Goal: Information Seeking & Learning: Learn about a topic

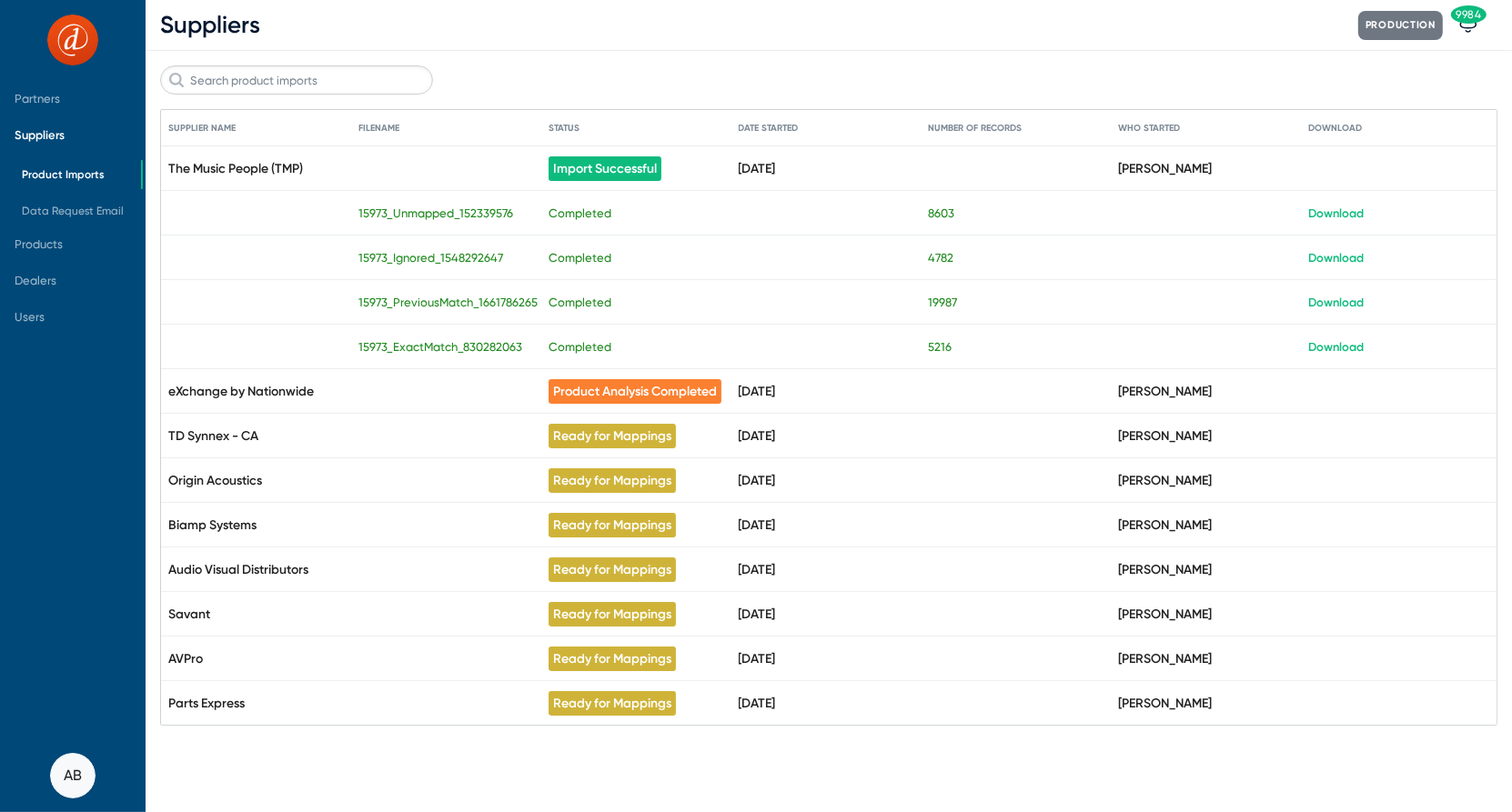
click at [42, 129] on span "Suppliers" at bounding box center [40, 134] width 50 height 14
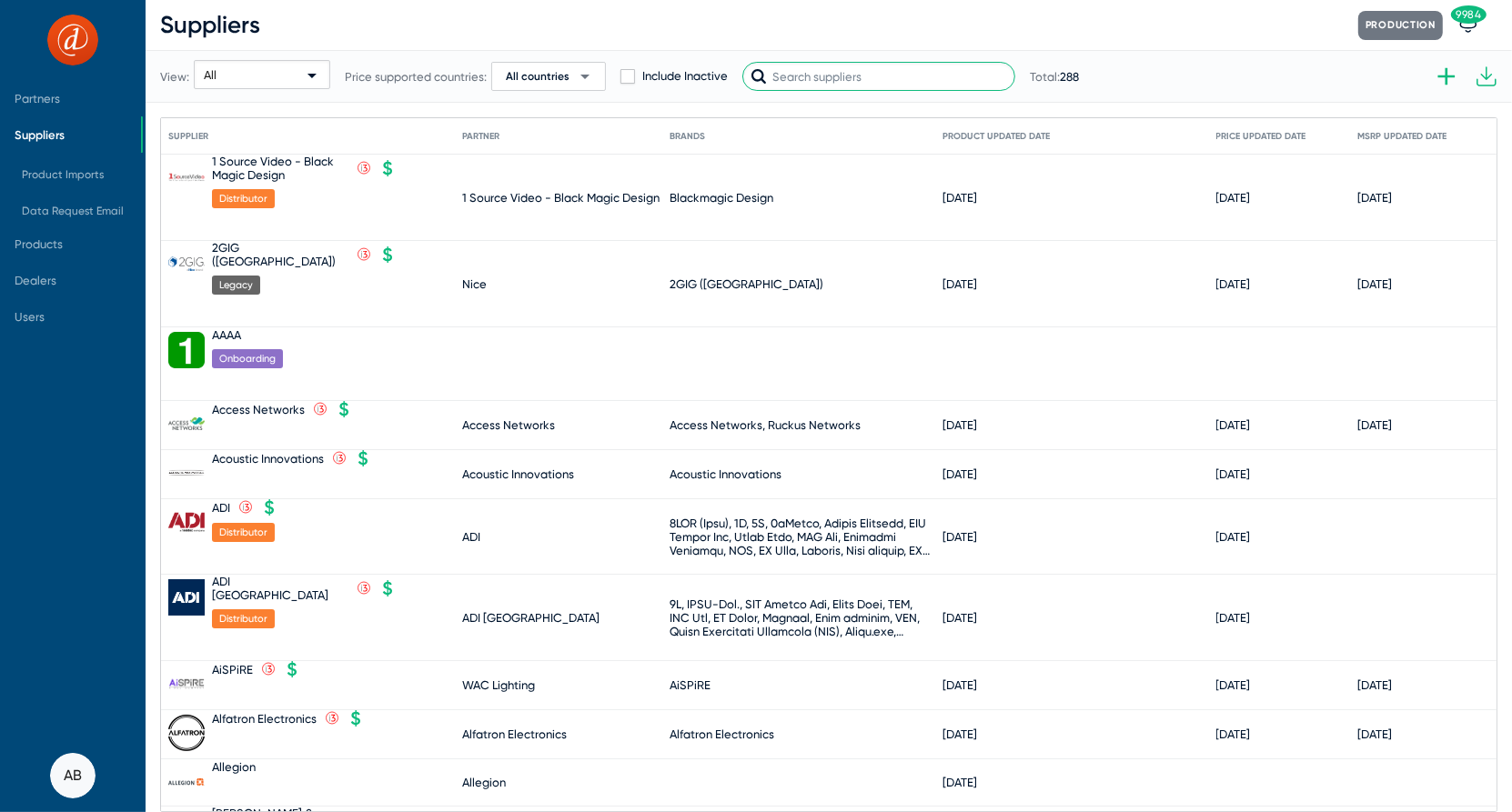
click at [888, 79] on input "text" at bounding box center [878, 76] width 273 height 29
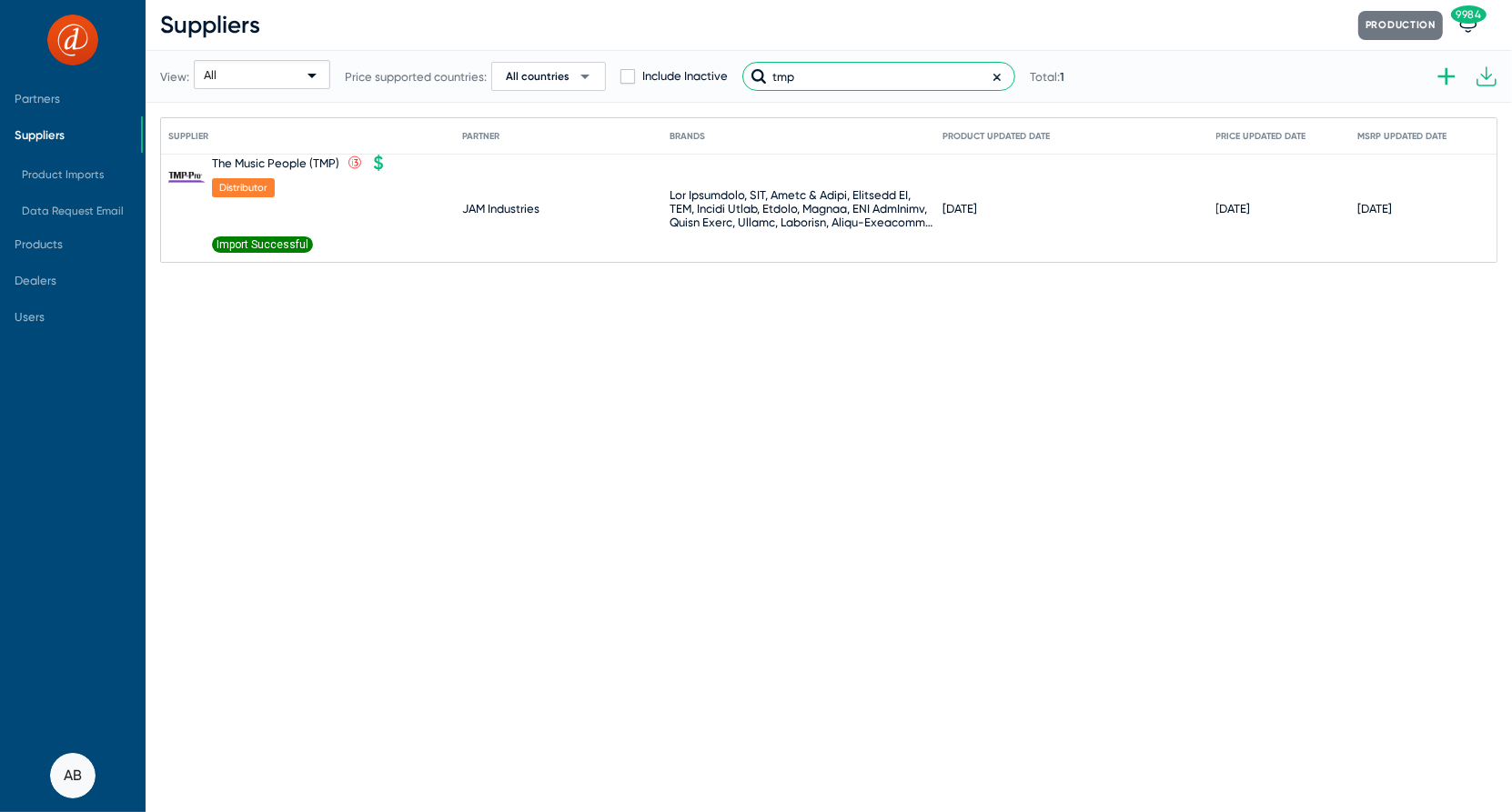
type input "tmp"
click at [282, 152] on mat-header-cell "Supplier" at bounding box center [315, 136] width 294 height 36
click at [284, 162] on div "The Music People (TMP)" at bounding box center [275, 163] width 127 height 14
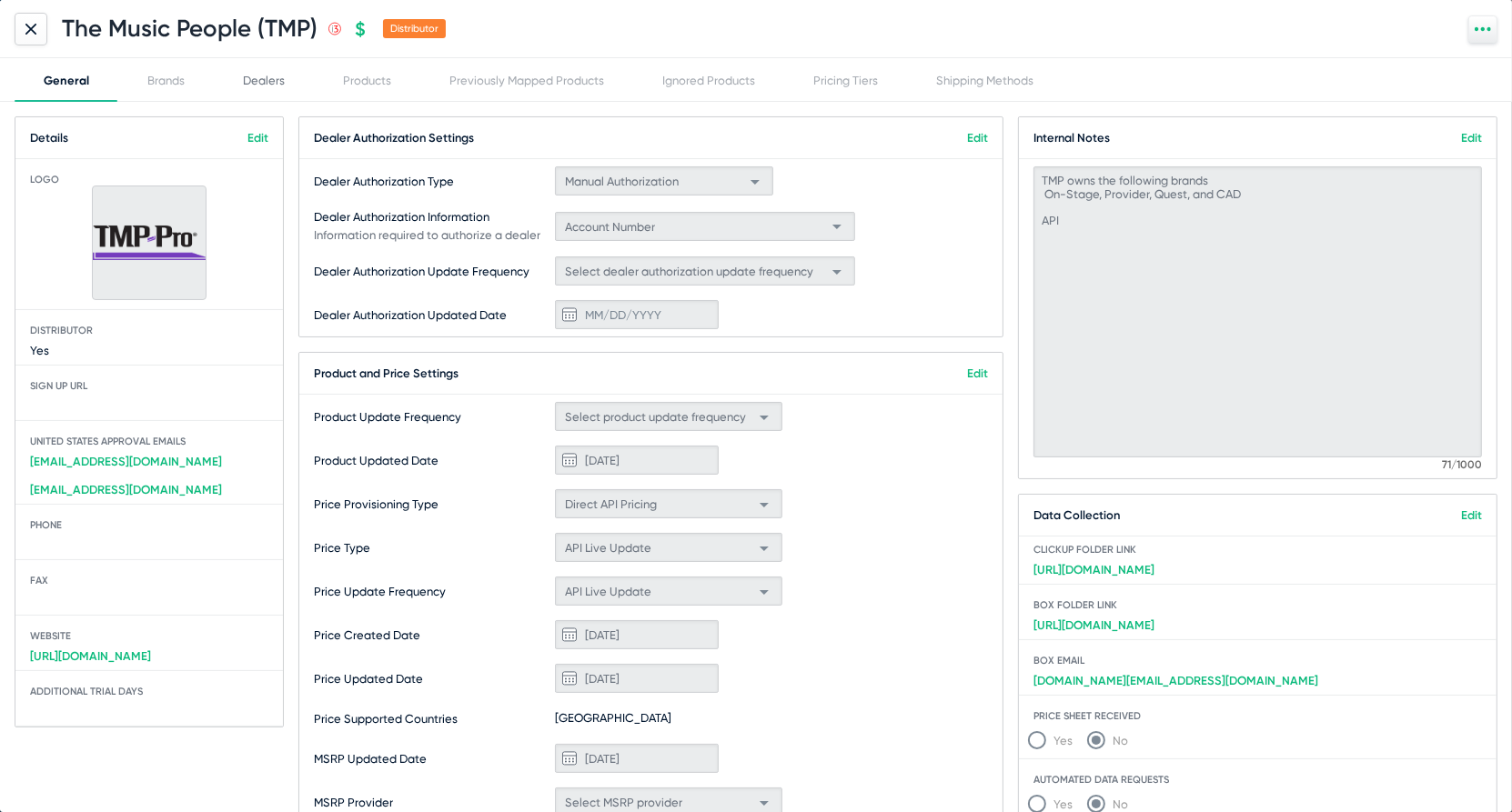
click at [243, 89] on div "Dealers" at bounding box center [263, 79] width 100 height 44
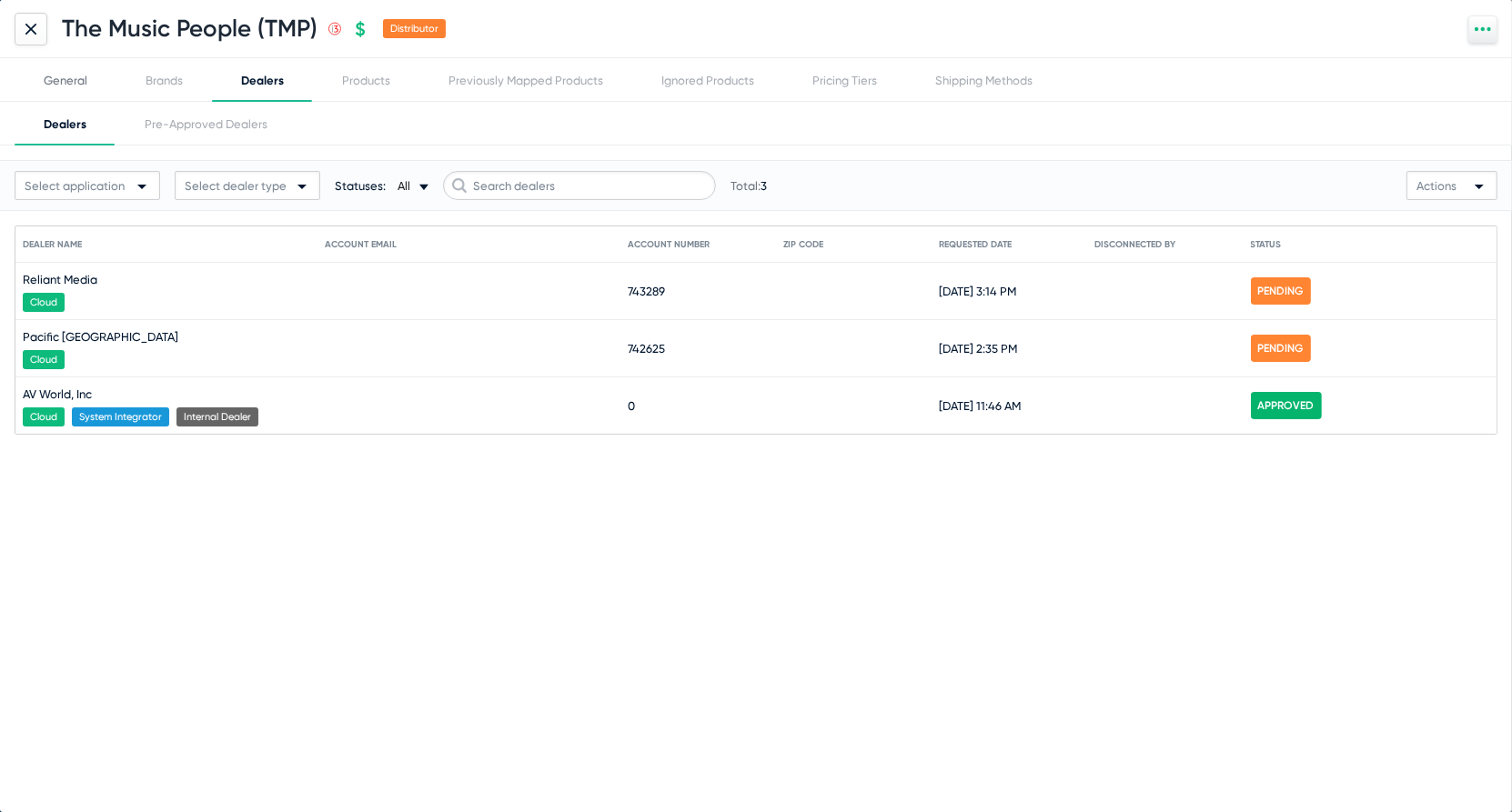
click at [54, 67] on div "General" at bounding box center [65, 79] width 102 height 44
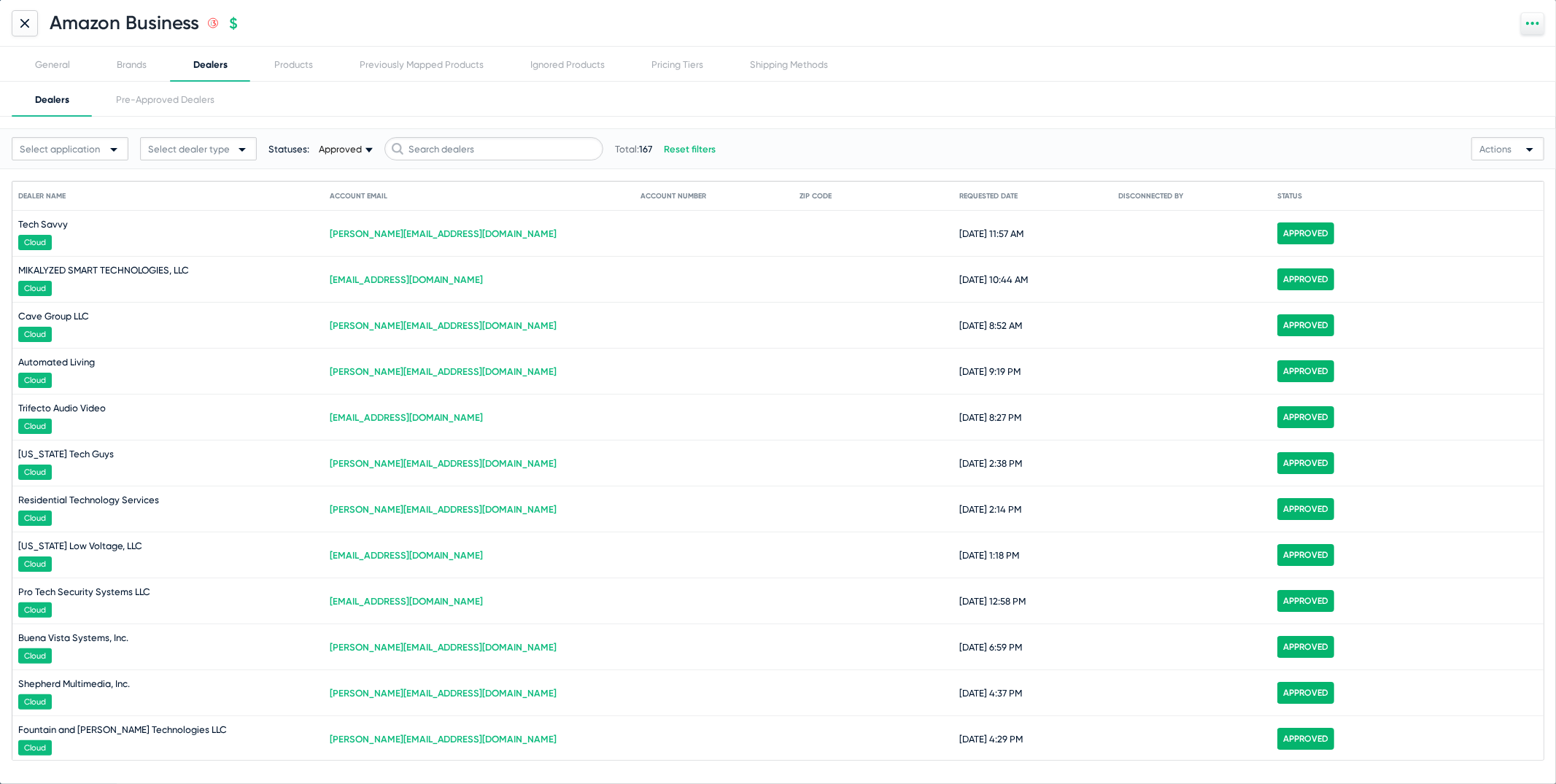
click at [13, 24] on div at bounding box center [25, 23] width 26 height 26
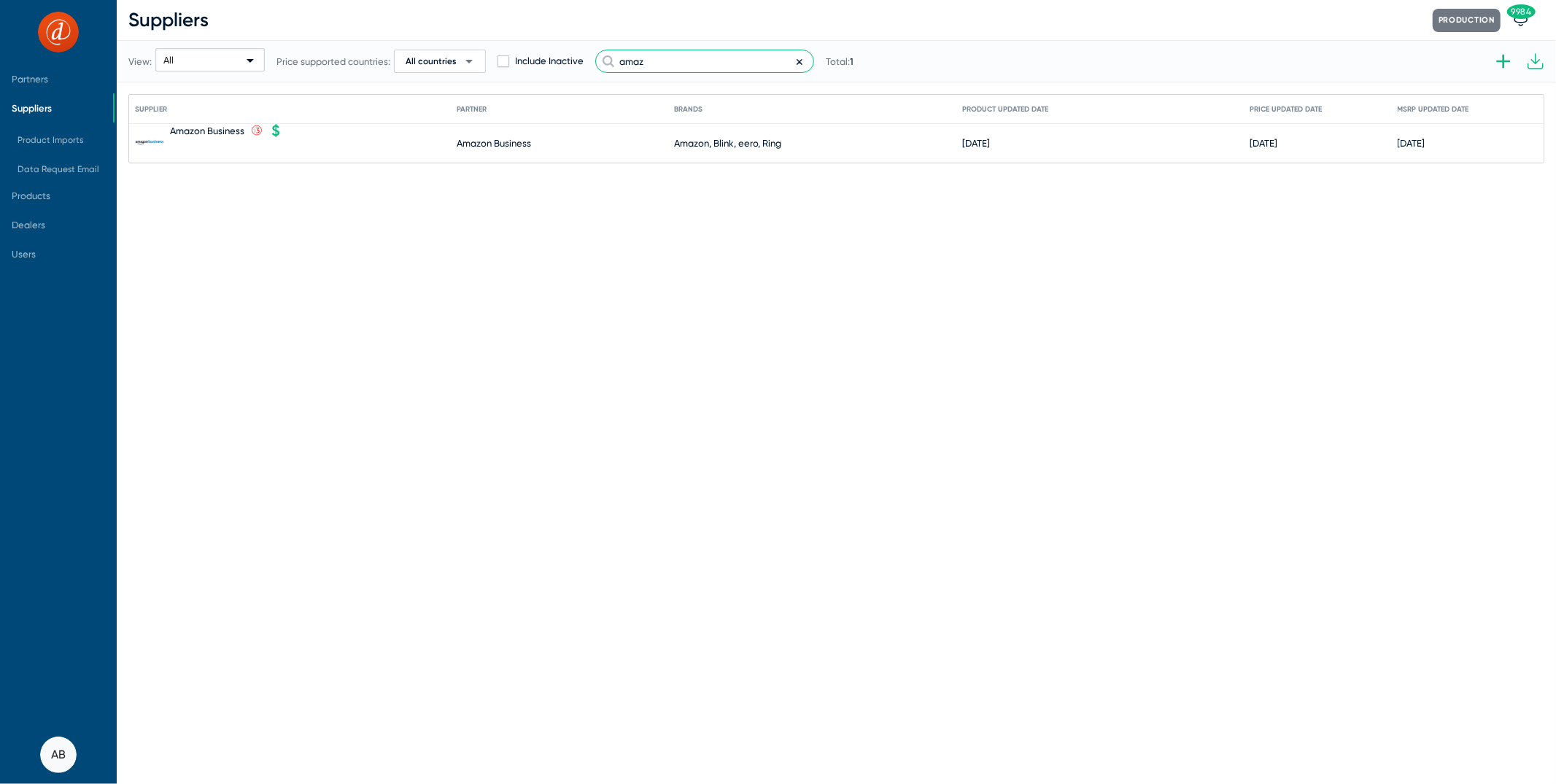
click at [657, 64] on input "amaz" at bounding box center [704, 61] width 219 height 23
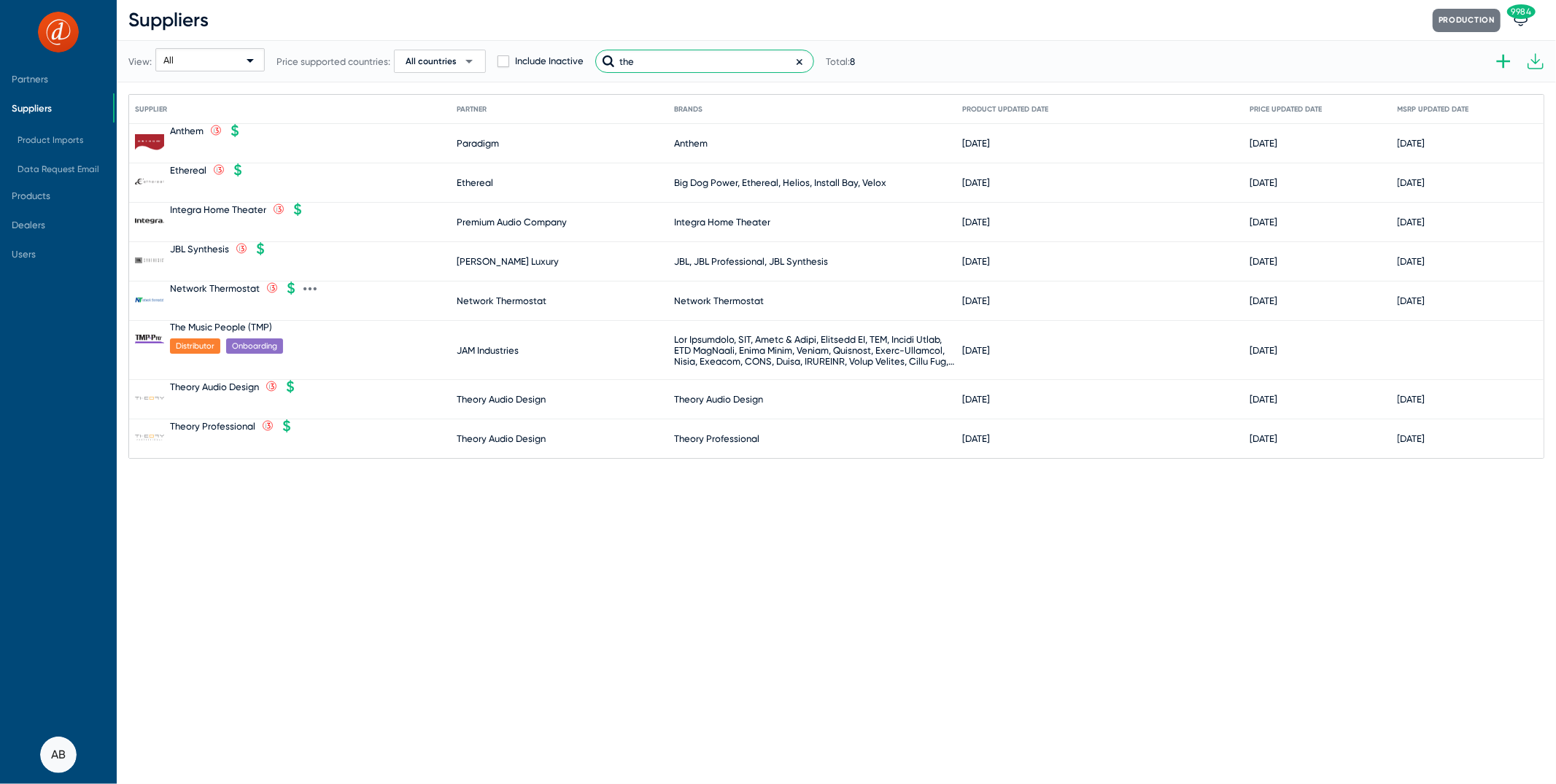
type input "the"
click at [231, 318] on div at bounding box center [237, 310] width 133 height 19
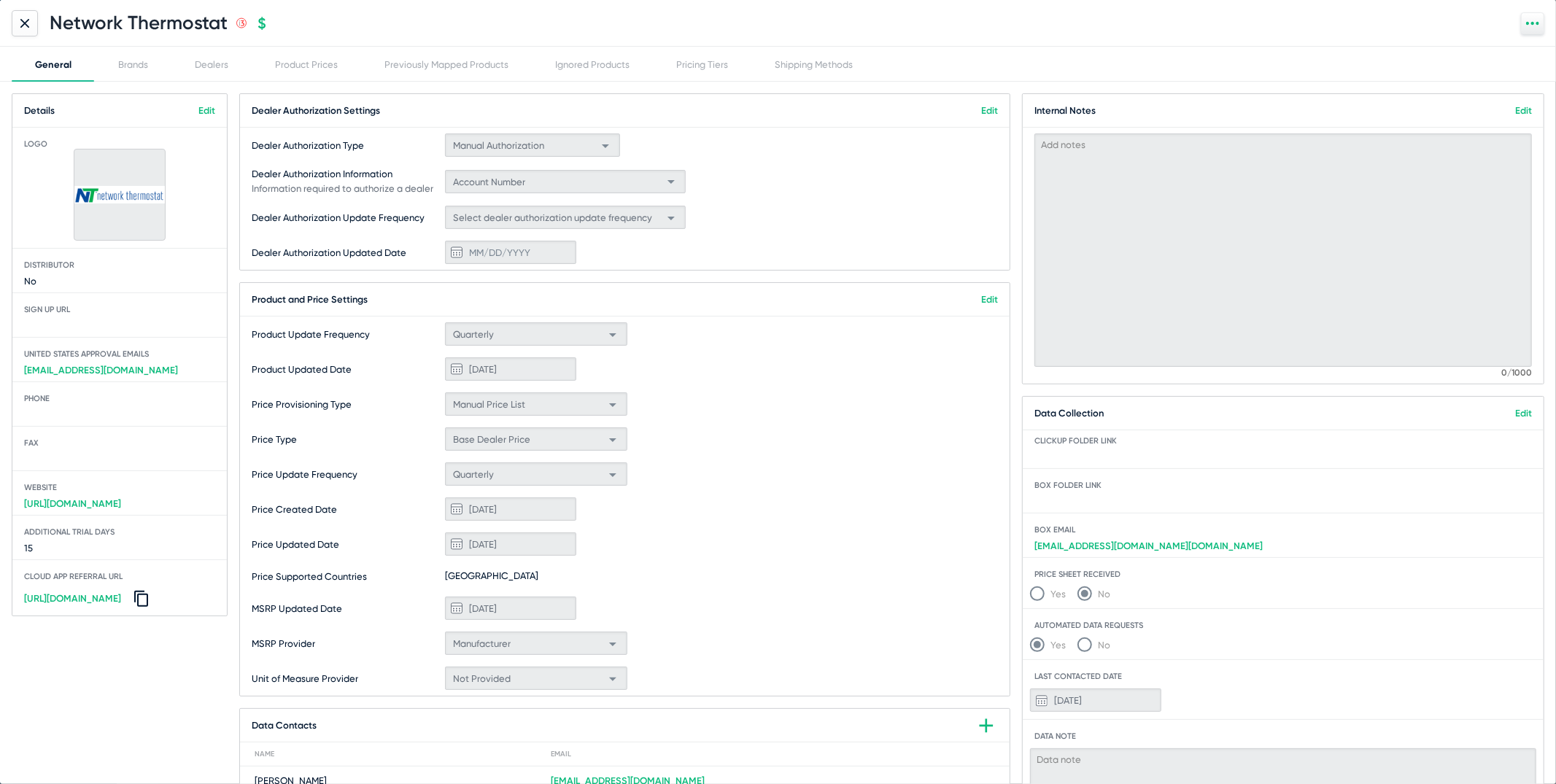
click at [20, 14] on div at bounding box center [25, 23] width 26 height 26
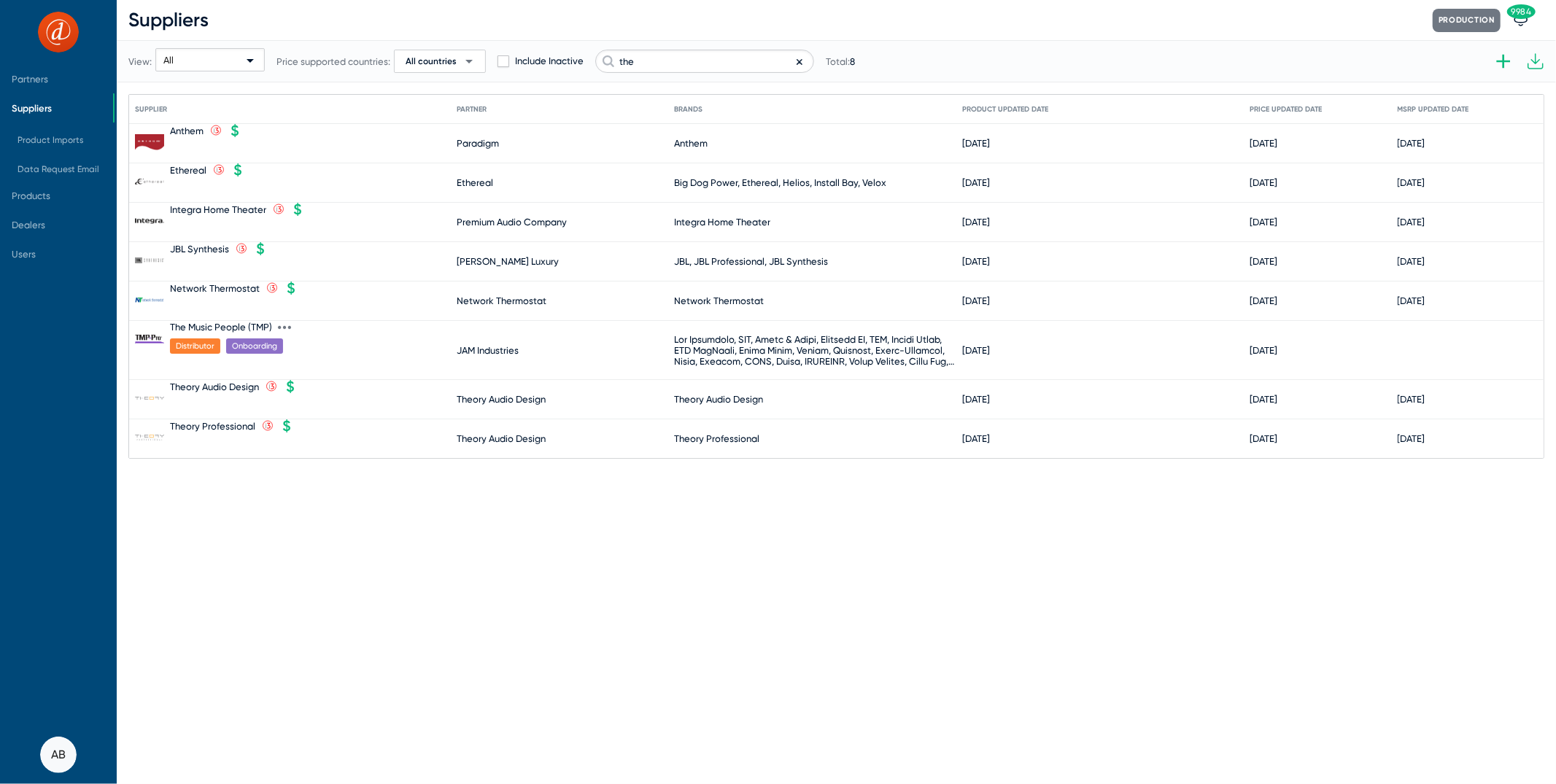
click at [231, 325] on div "The Music People (TMP)" at bounding box center [221, 327] width 102 height 11
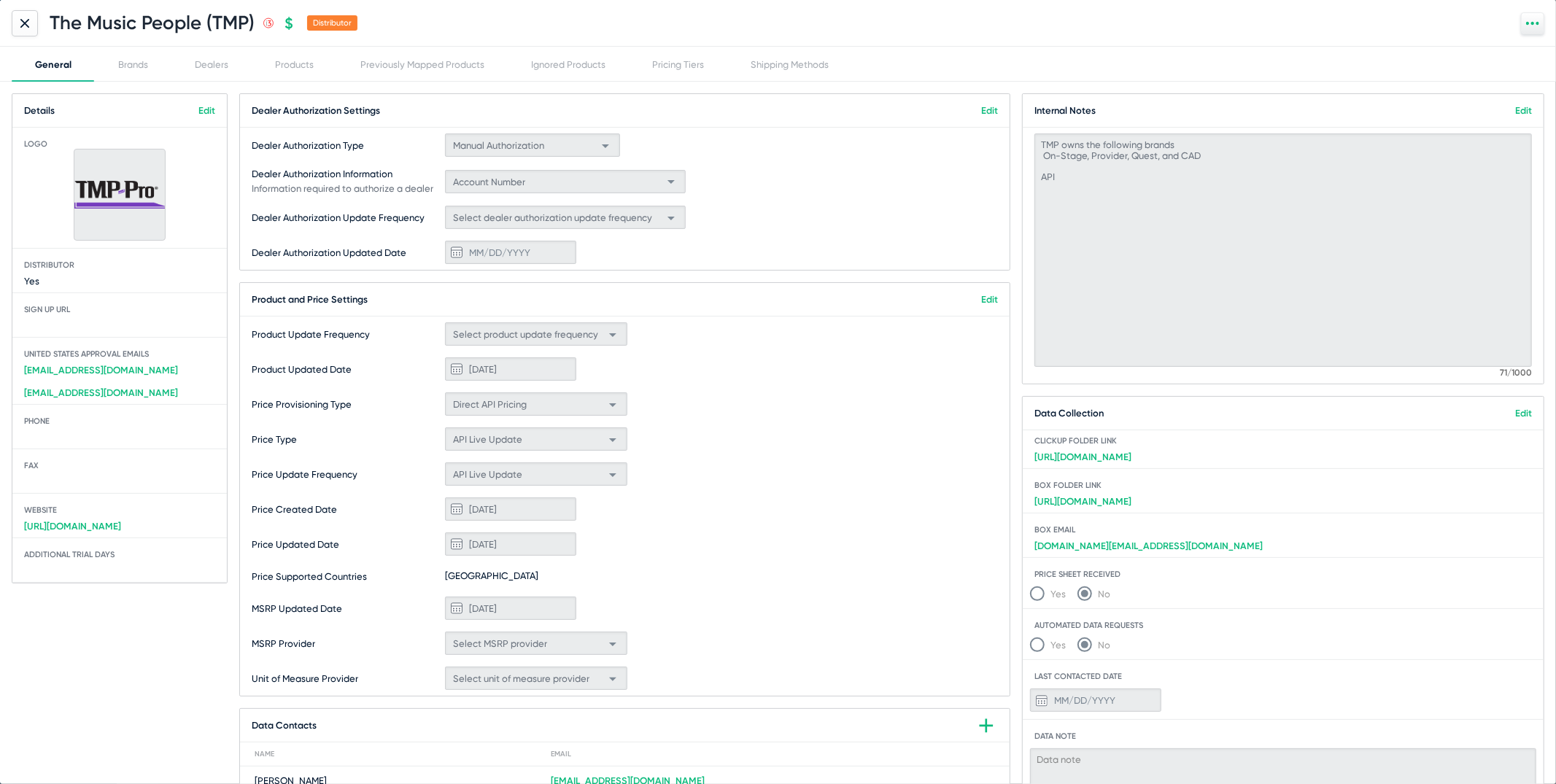
click at [231, 325] on div "Details Edit Logo Distributor Yes Sign up Url [GEOGRAPHIC_DATA] Approval Emails…" at bounding box center [778, 500] width 1533 height 813
click at [221, 70] on div "Dealers" at bounding box center [211, 64] width 80 height 35
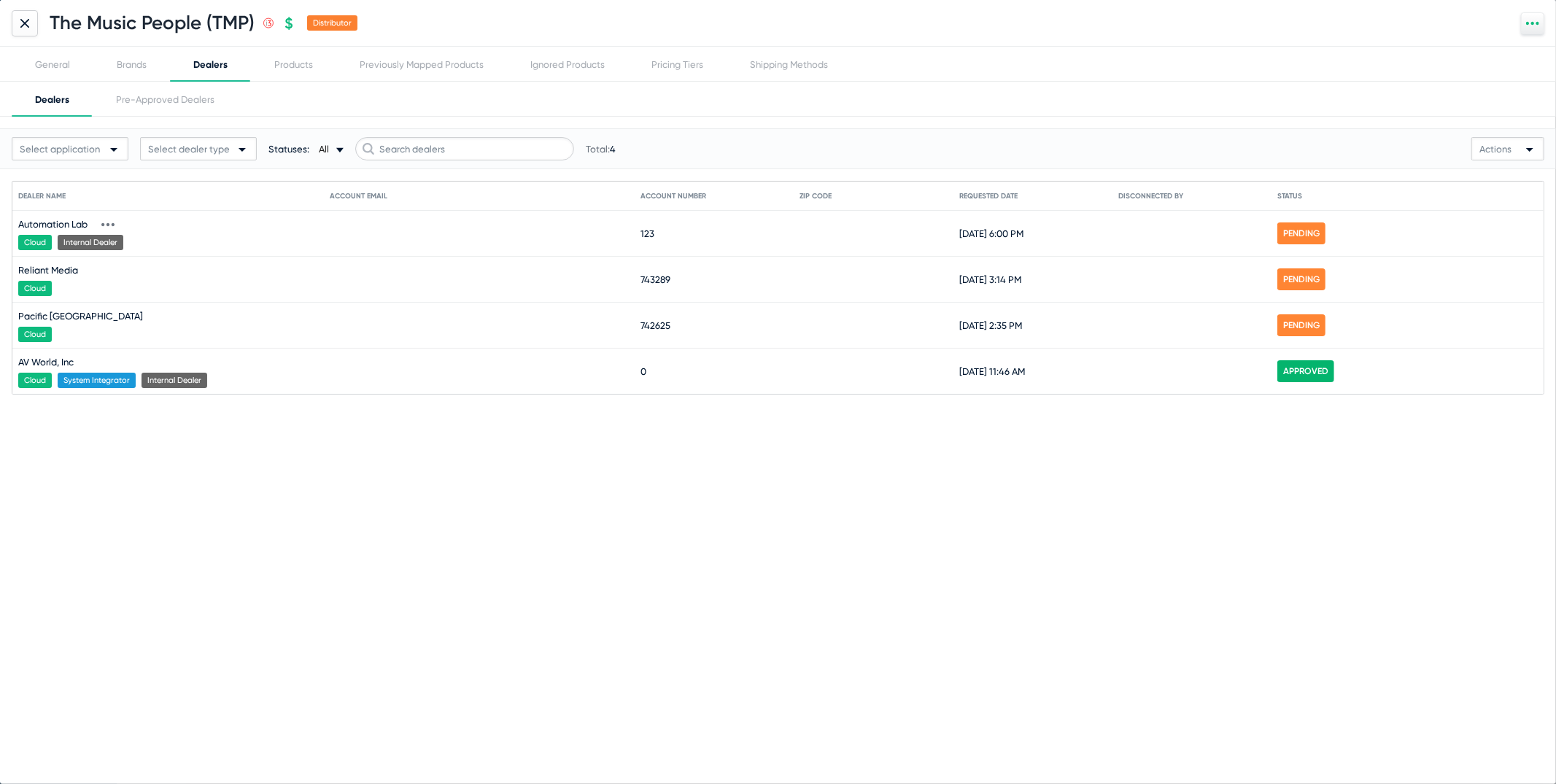
click at [106, 221] on icon at bounding box center [108, 224] width 13 height 13
click at [115, 236] on button "View request" at bounding box center [134, 246] width 80 height 29
click at [293, 68] on div "Products" at bounding box center [294, 64] width 39 height 11
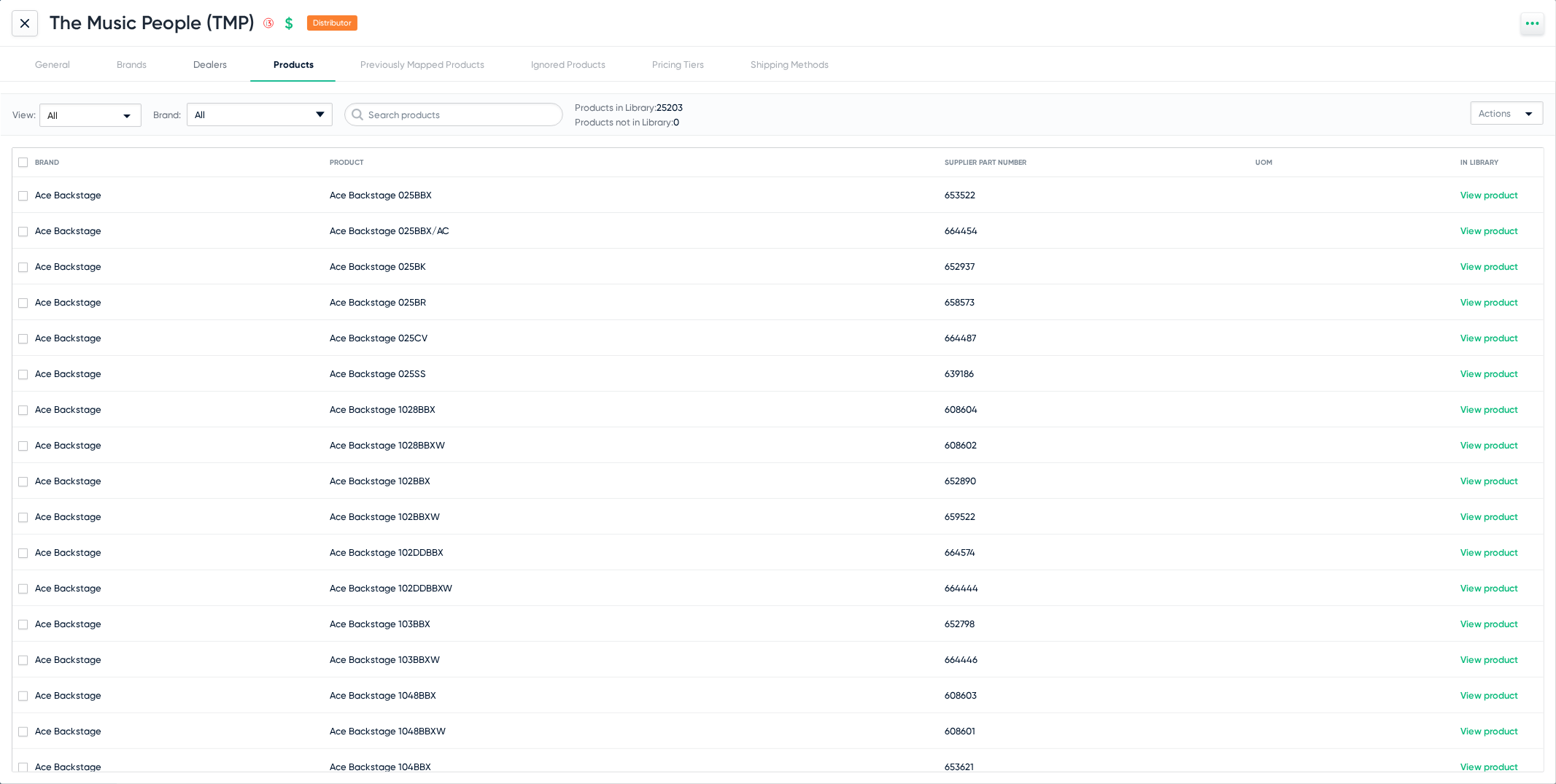
click at [221, 64] on div "Dealers" at bounding box center [210, 64] width 34 height 11
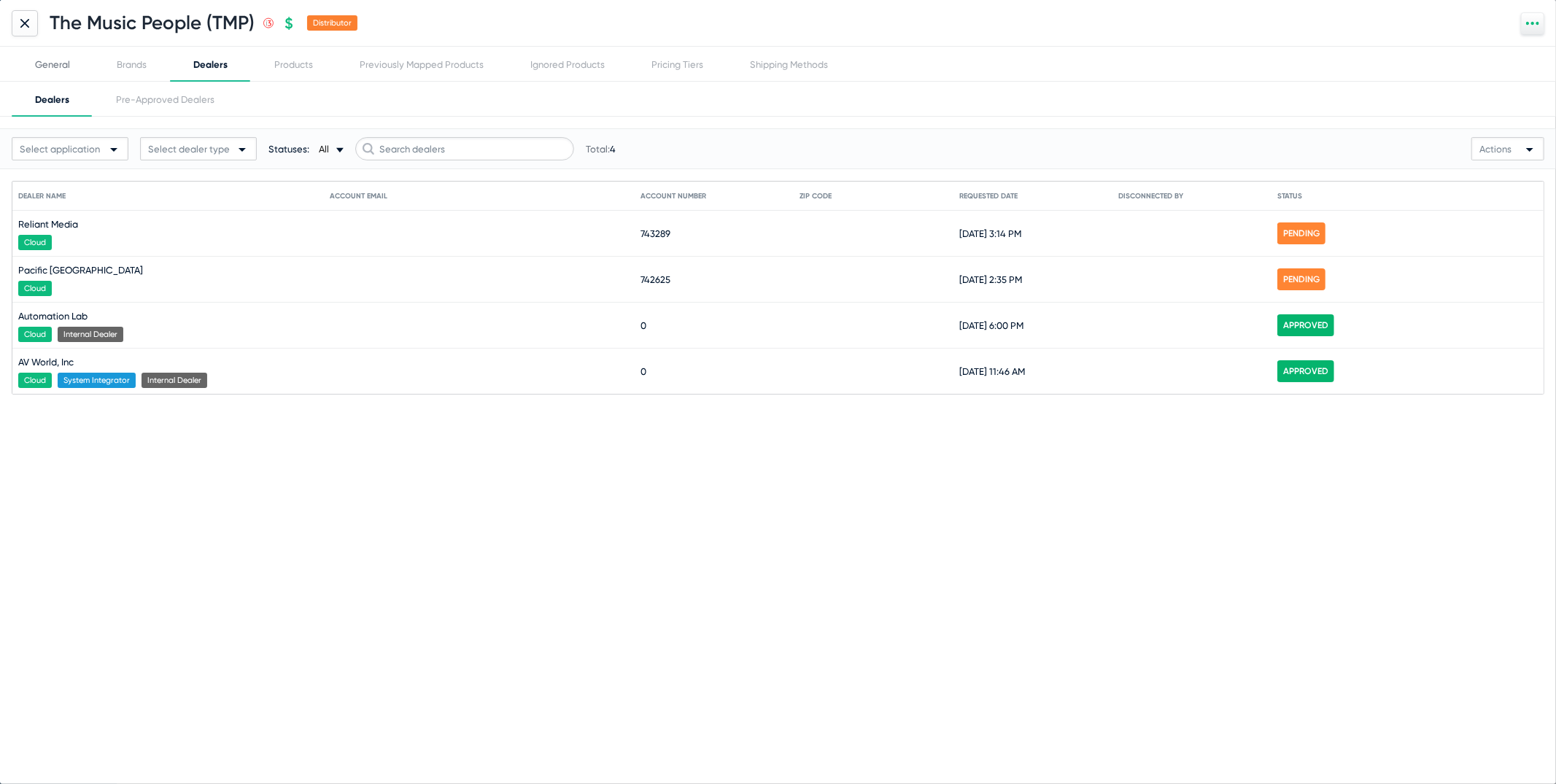
click at [49, 70] on div "General" at bounding box center [52, 64] width 82 height 35
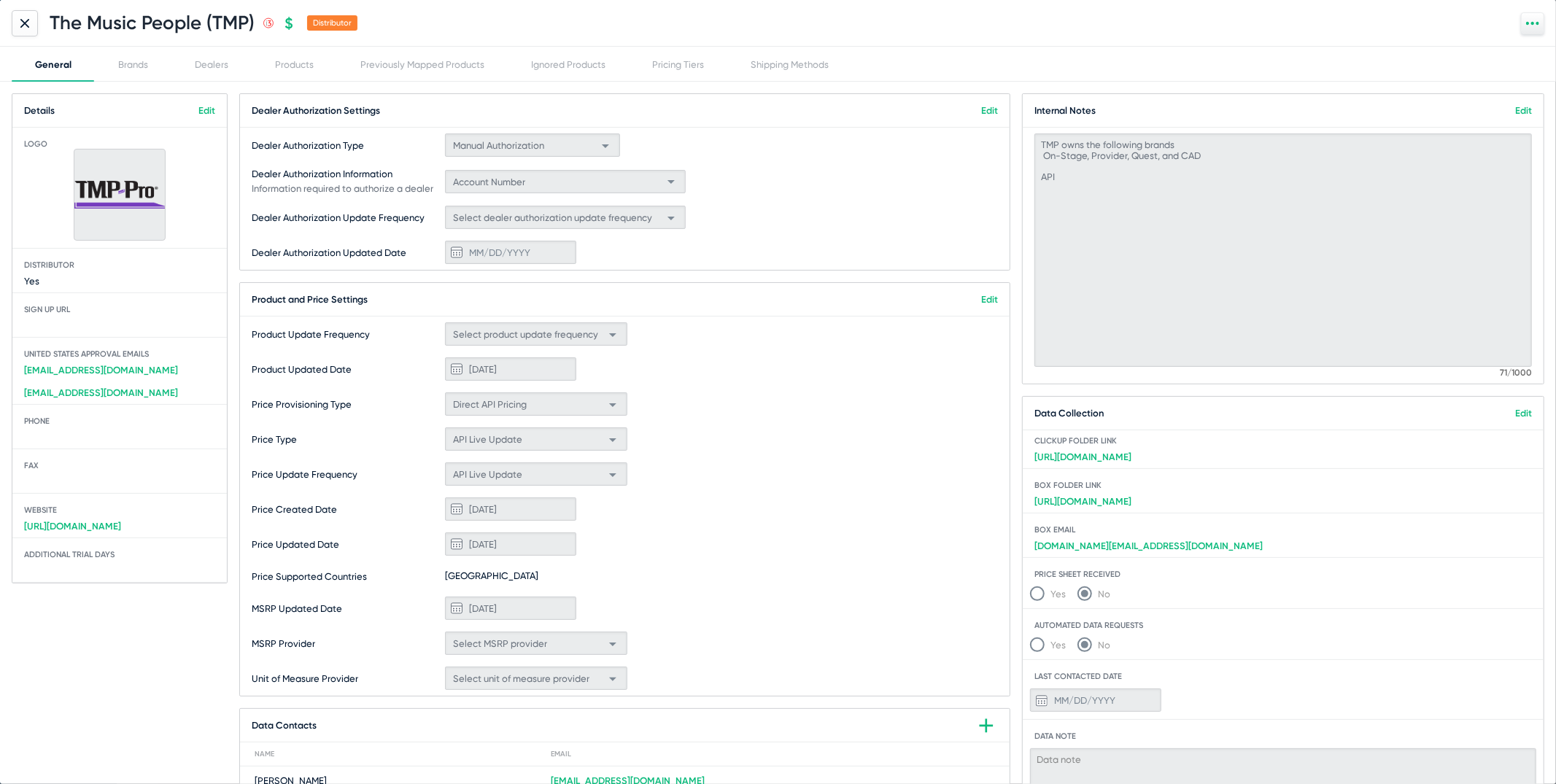
click at [22, 23] on icon at bounding box center [25, 23] width 9 height 9
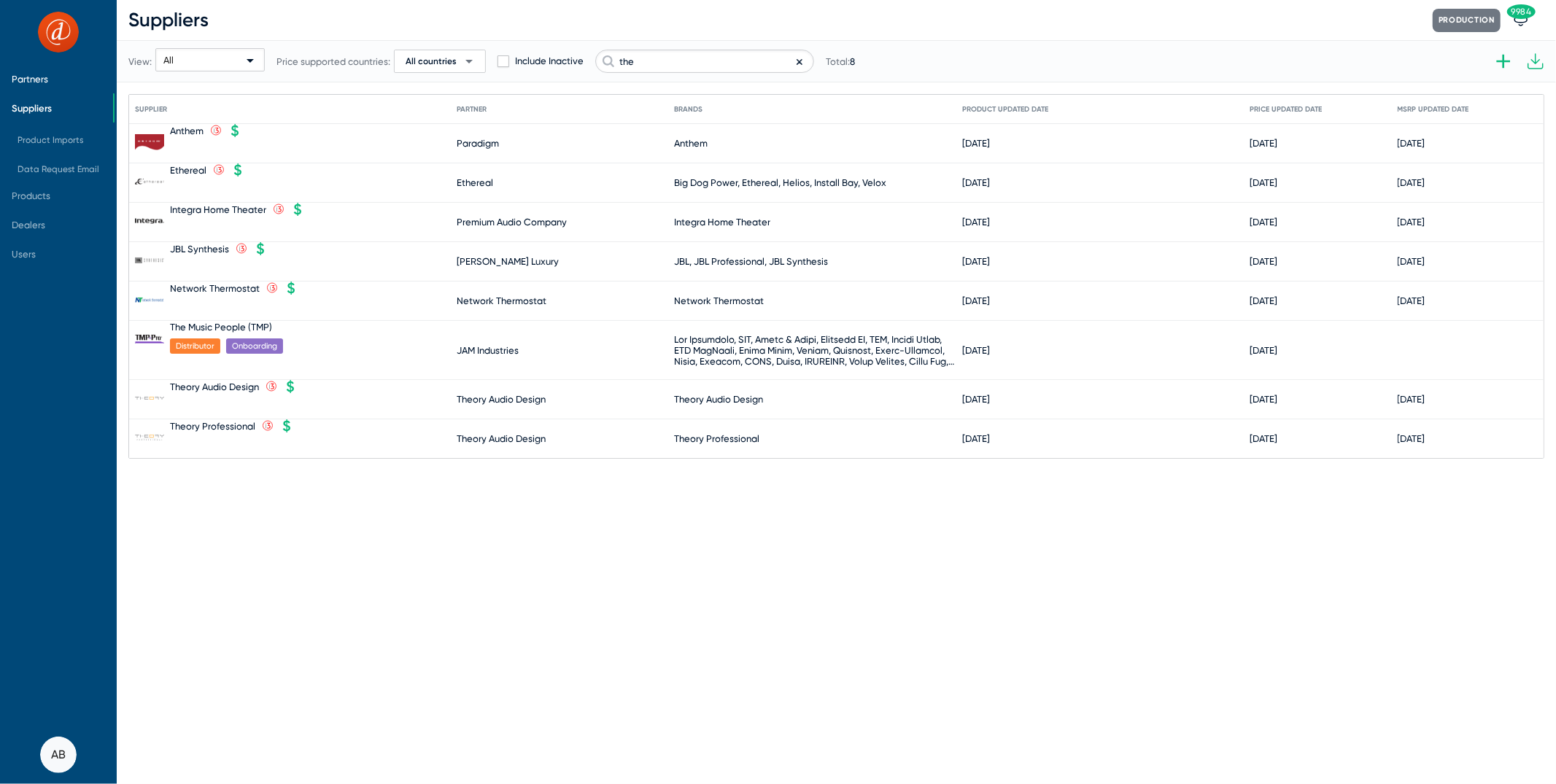
click at [62, 92] on span "Partners" at bounding box center [56, 79] width 113 height 29
